Goal: Check status: Check status

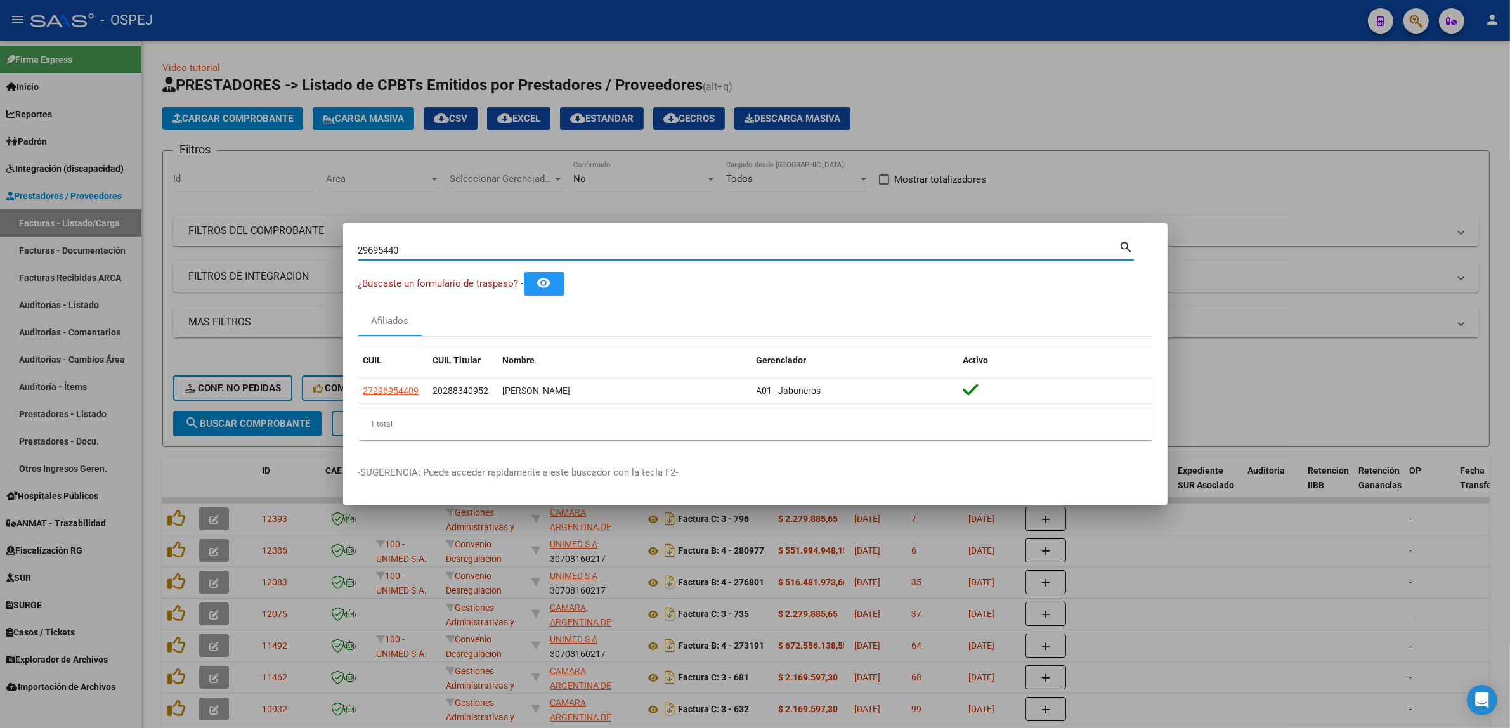
click at [394, 259] on div "29695440 Buscar (apellido, dni, cuil, nro traspaso, cuit, obra social)" at bounding box center [738, 250] width 761 height 19
click at [388, 252] on input "29695440" at bounding box center [738, 250] width 761 height 11
paste input "795261032"
type input "27952610320"
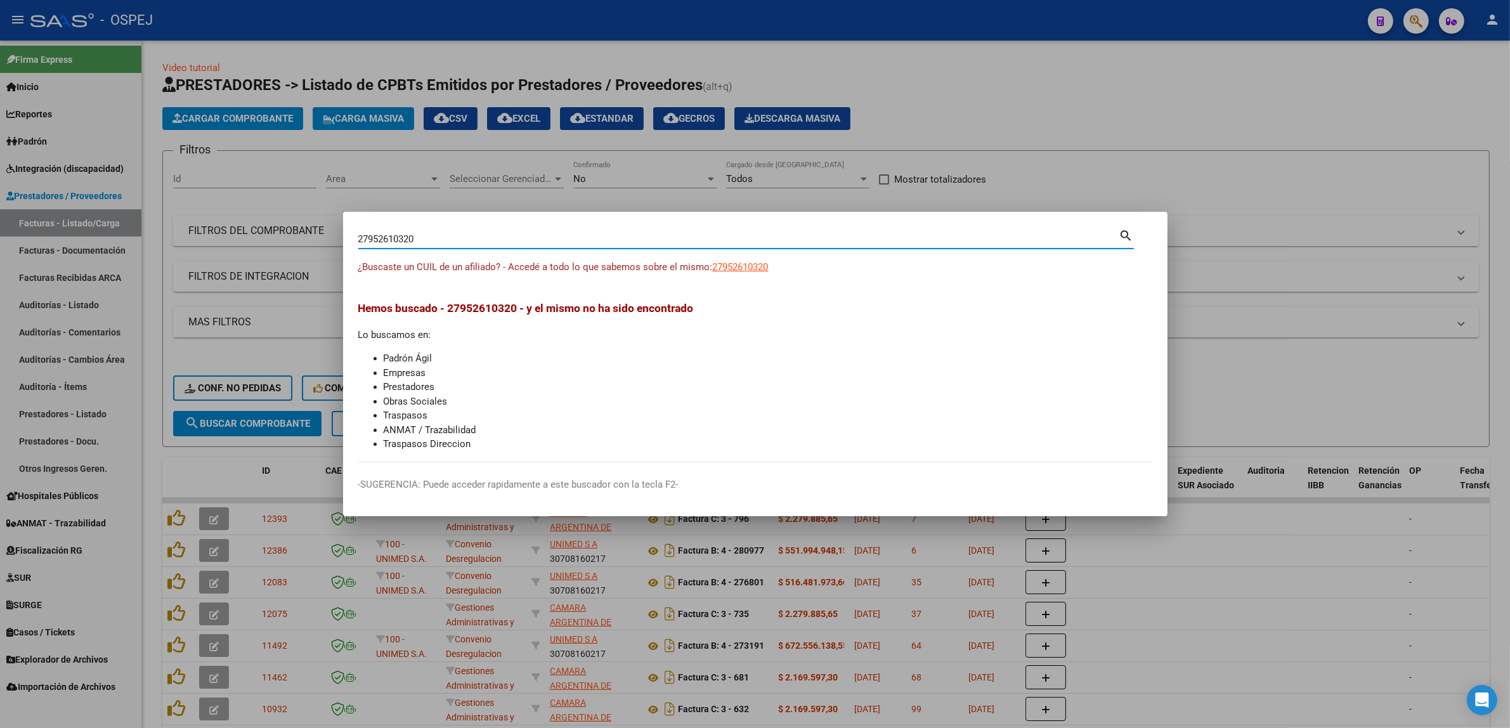
click at [753, 274] on app-link-go-to "27952610320" at bounding box center [741, 267] width 56 height 15
click at [753, 270] on span "27952610320" at bounding box center [741, 266] width 56 height 11
type textarea "27952610320"
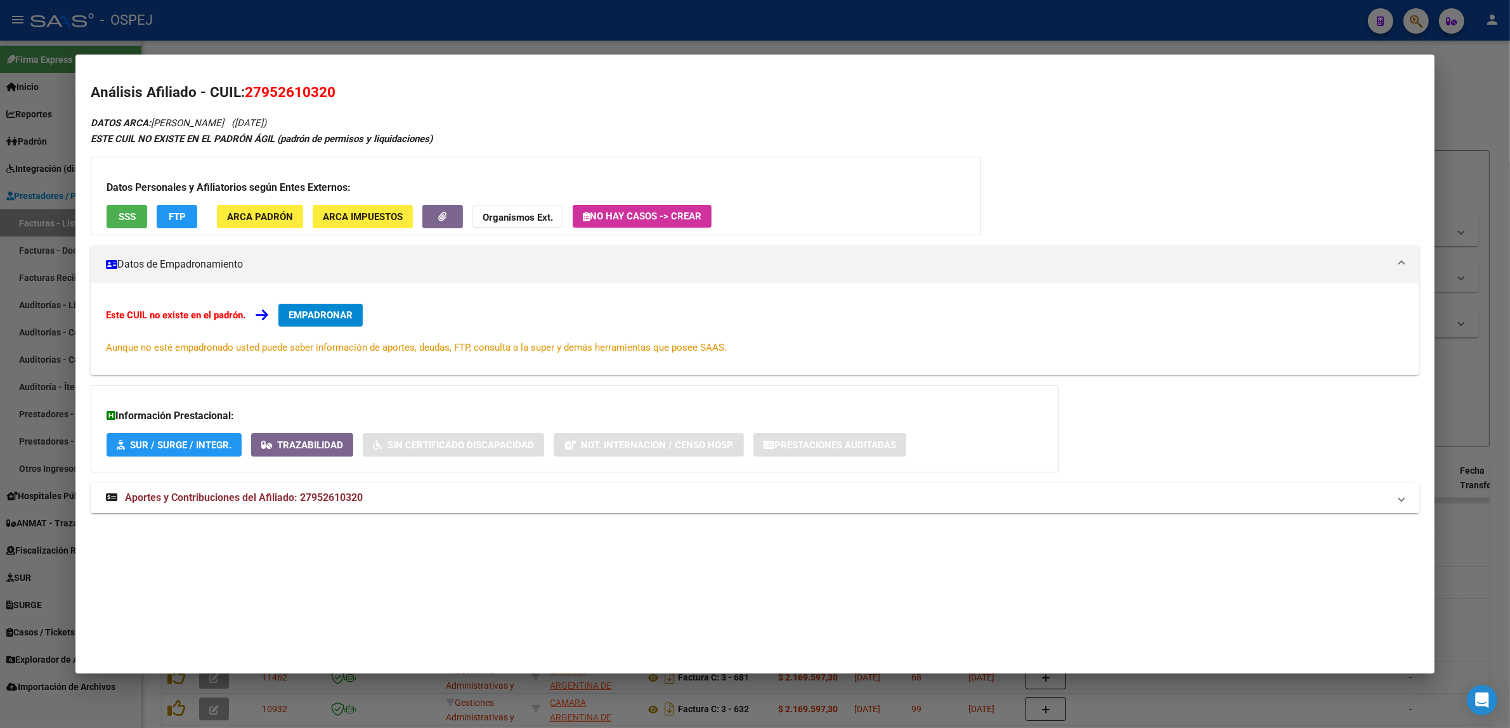
click at [291, 483] on mat-expansion-panel-header "Aportes y Contribuciones del Afiliado: 27952610320" at bounding box center [755, 498] width 1329 height 30
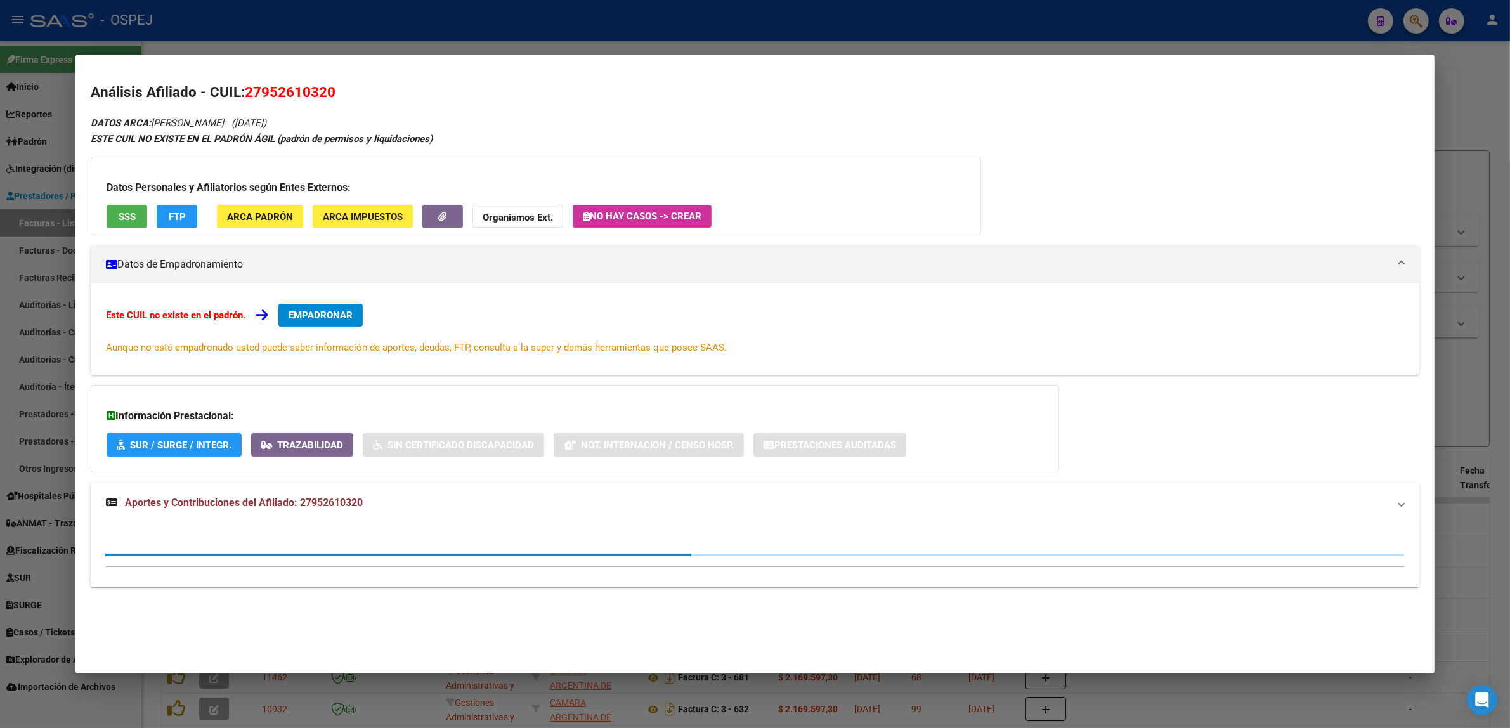
click at [292, 495] on mat-expansion-panel-header "Aportes y Contribuciones del Afiliado: 27952610320" at bounding box center [755, 503] width 1329 height 41
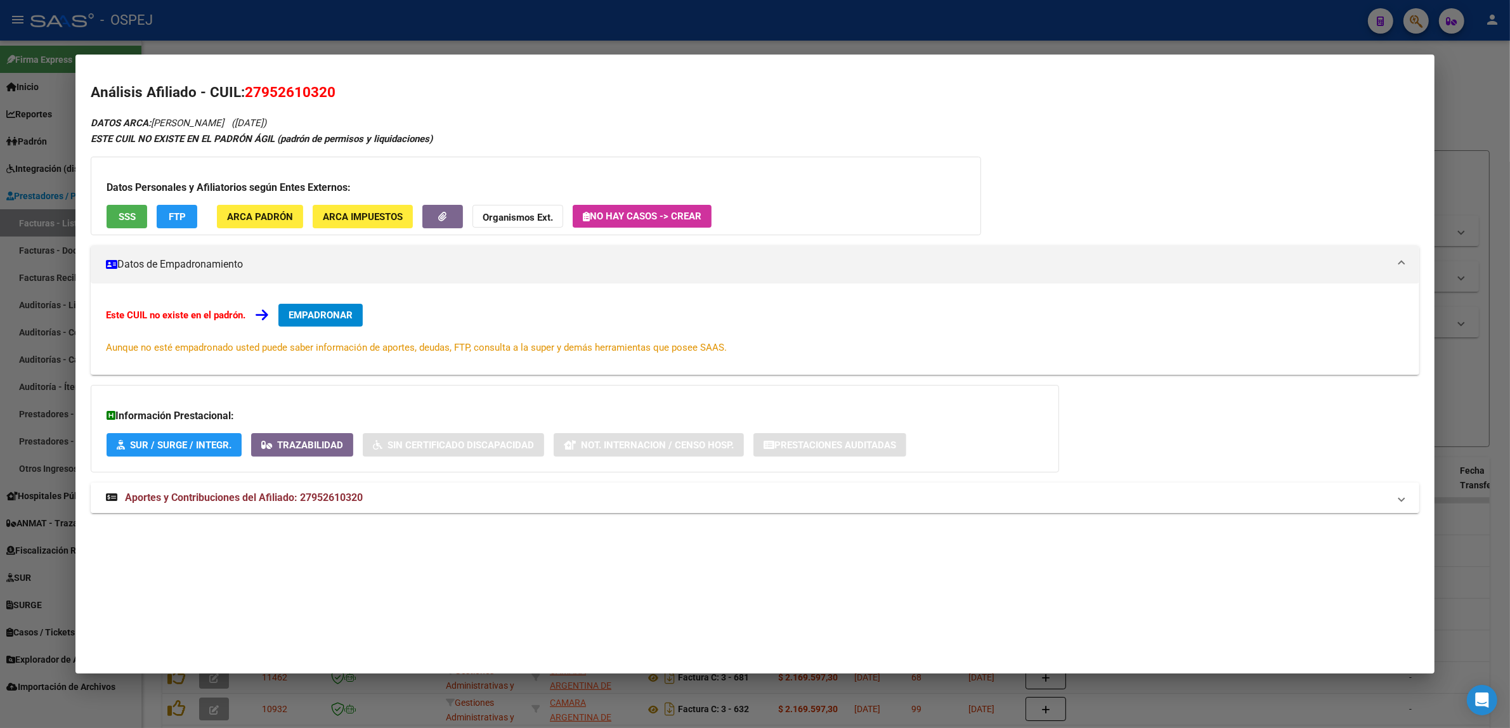
click at [287, 495] on span "Aportes y Contribuciones del Afiliado: 27952610320" at bounding box center [244, 498] width 238 height 12
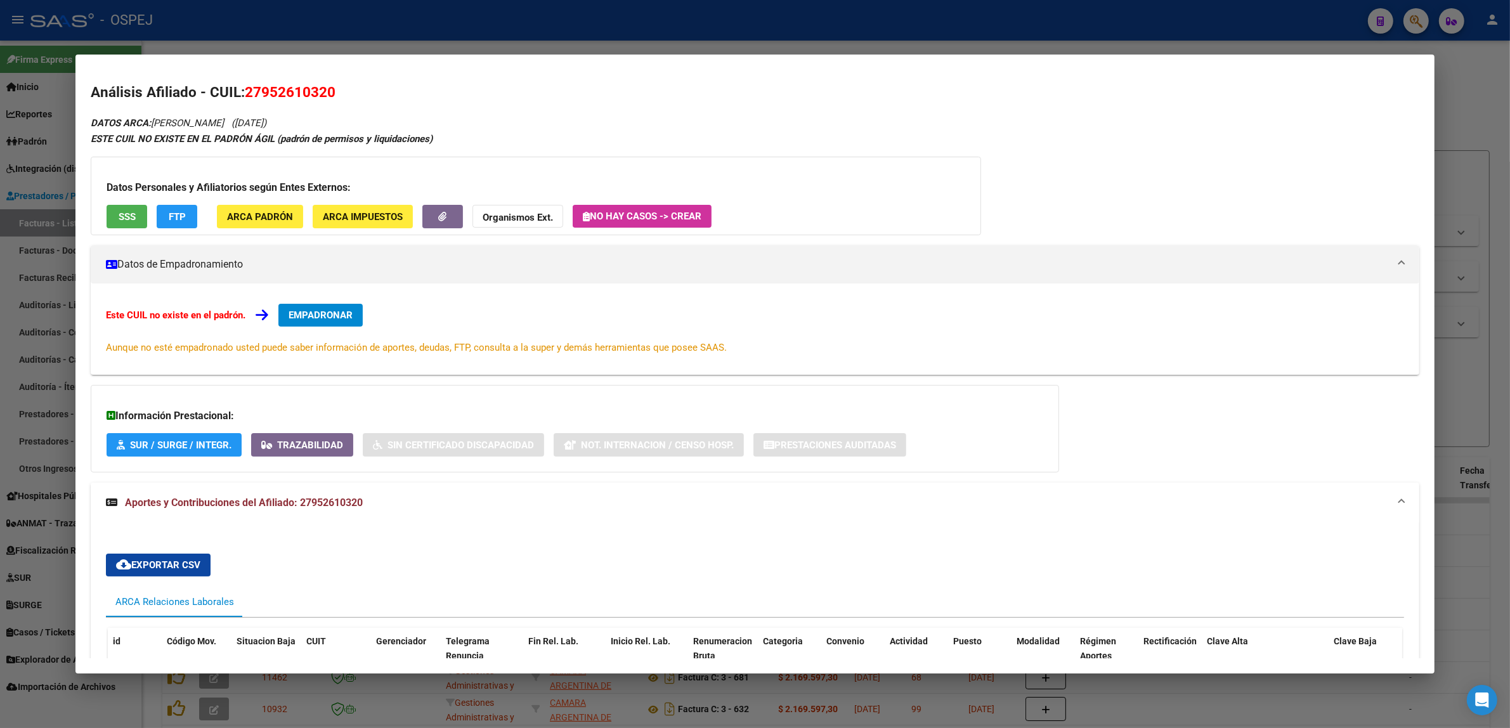
scroll to position [149, 0]
